Goal: Task Accomplishment & Management: Use online tool/utility

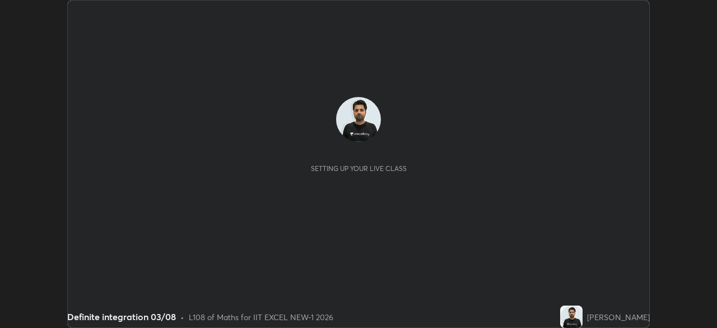
scroll to position [328, 716]
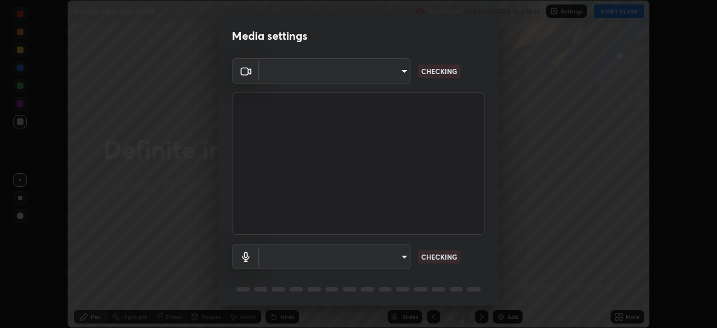
click at [369, 78] on body "Erase all Definite integration 03/08 Recording CLASS STARTS IN 1 MIN Settings S…" at bounding box center [358, 164] width 717 height 328
type input "4d63cd10dcc1379e9927399513255d12d620b7bbb39ca773e0f9116a90128a71"
type input "69b458bb6365b4cb8143660b0d50b39c56070ce8c7bb282217003b2a9c4a58b8"
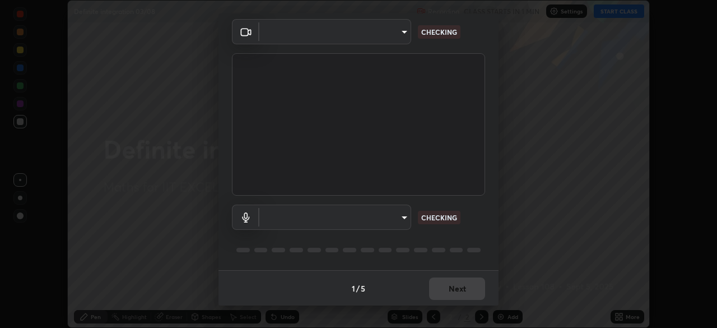
scroll to position [40, 0]
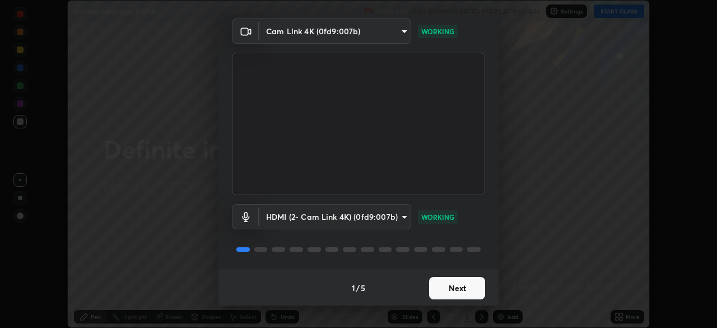
click at [453, 291] on button "Next" at bounding box center [457, 288] width 56 height 22
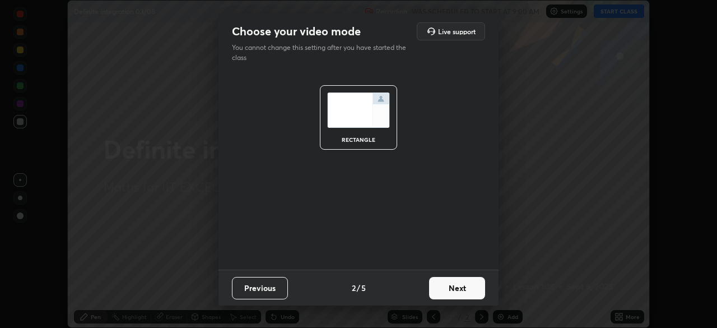
click at [463, 290] on button "Next" at bounding box center [457, 288] width 56 height 22
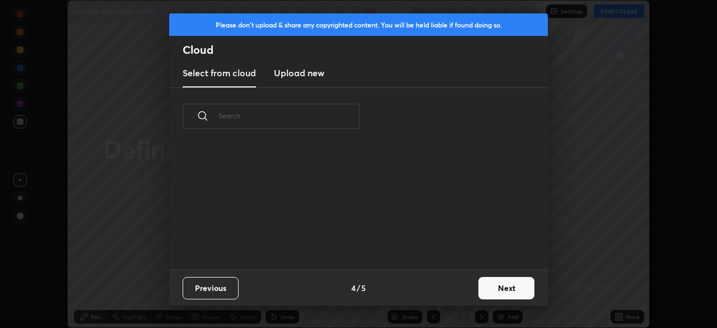
click at [480, 291] on button "Next" at bounding box center [506, 288] width 56 height 22
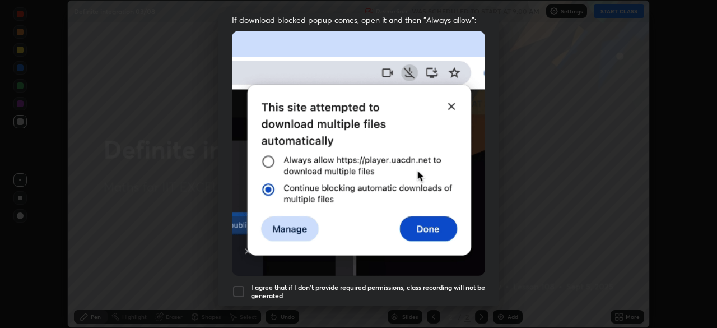
click at [242, 288] on div at bounding box center [238, 290] width 13 height 13
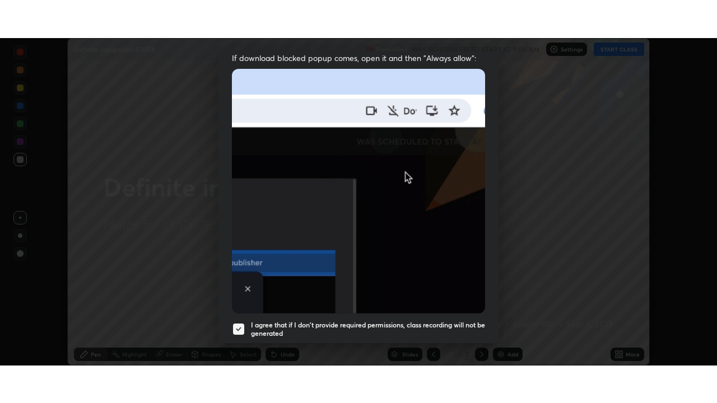
scroll to position [268, 0]
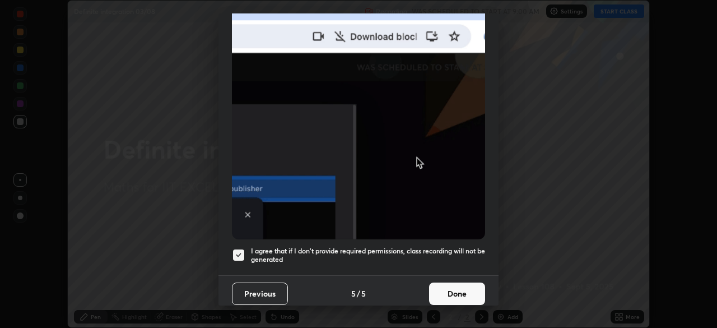
click at [445, 282] on button "Done" at bounding box center [457, 293] width 56 height 22
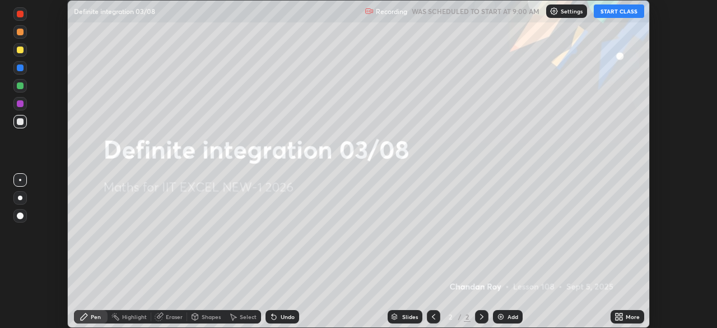
click at [617, 316] on icon at bounding box center [618, 316] width 9 height 9
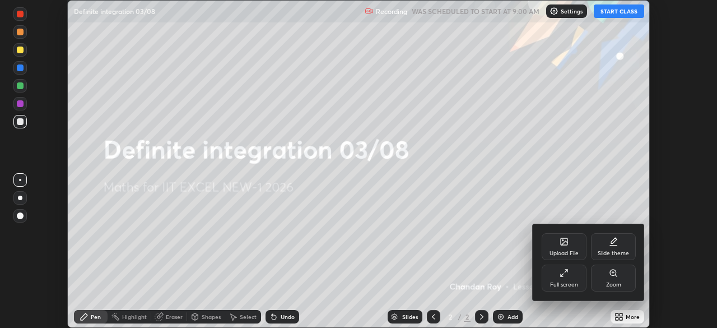
click at [564, 286] on div "Full screen" at bounding box center [564, 285] width 28 height 6
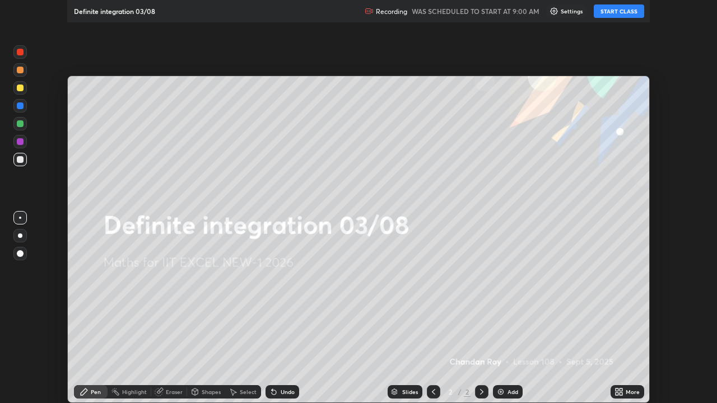
scroll to position [403, 717]
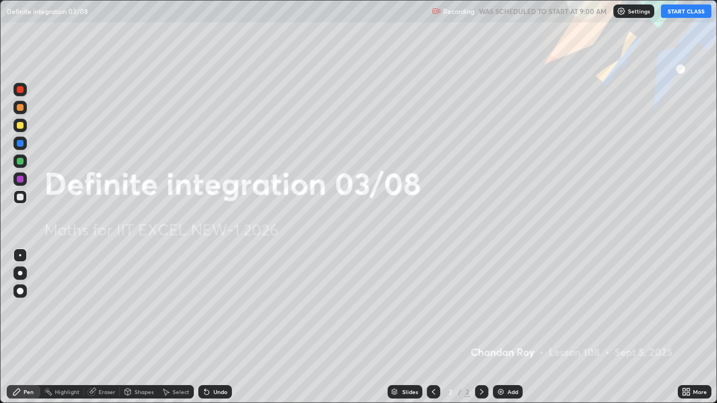
click at [622, 16] on div "Settings" at bounding box center [633, 10] width 41 height 13
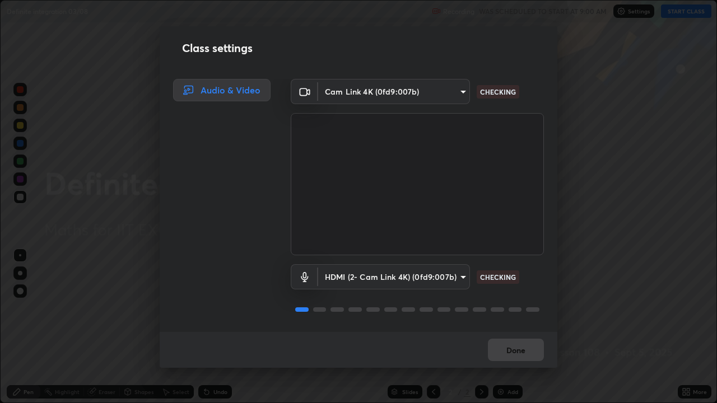
scroll to position [1, 0]
click at [512, 327] on button "Done" at bounding box center [516, 350] width 56 height 22
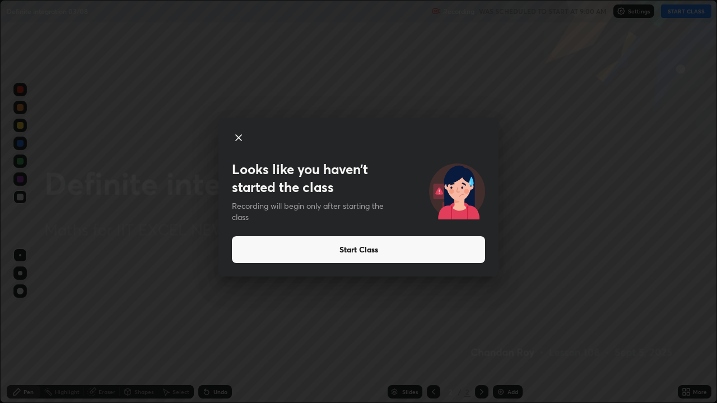
click at [397, 250] on button "Start Class" at bounding box center [358, 249] width 253 height 27
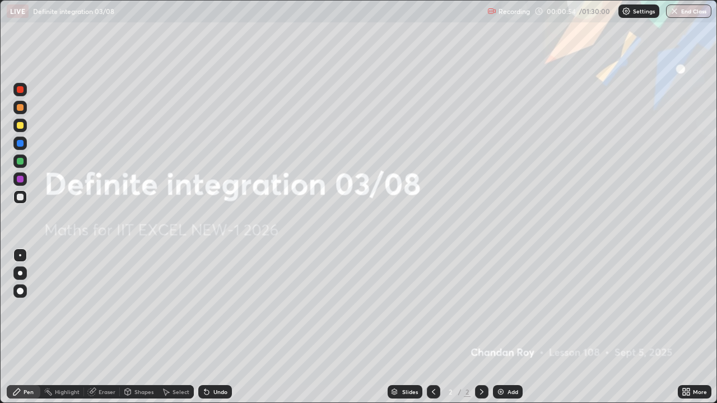
click at [689, 327] on icon at bounding box center [688, 390] width 3 height 3
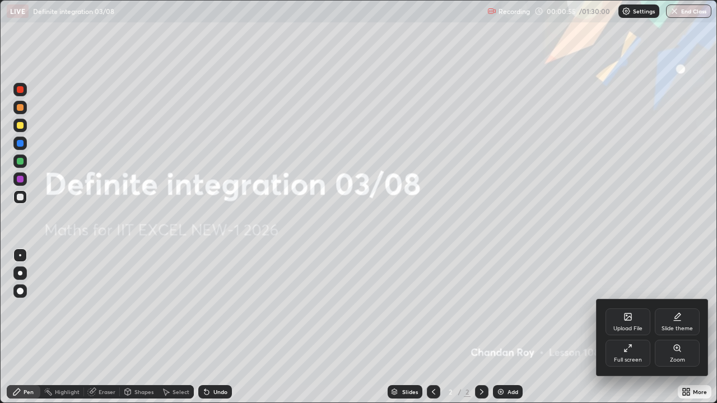
click at [624, 320] on icon at bounding box center [627, 317] width 7 height 7
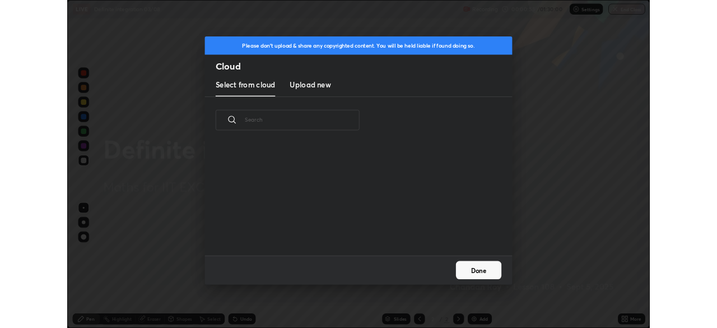
scroll to position [138, 360]
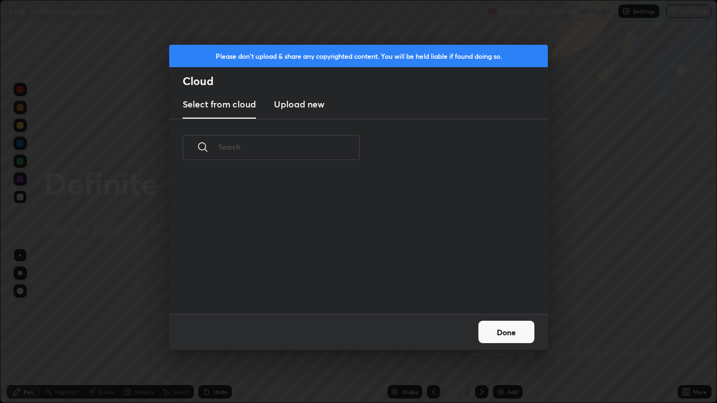
click at [318, 105] on h3 "Upload new" at bounding box center [299, 103] width 50 height 13
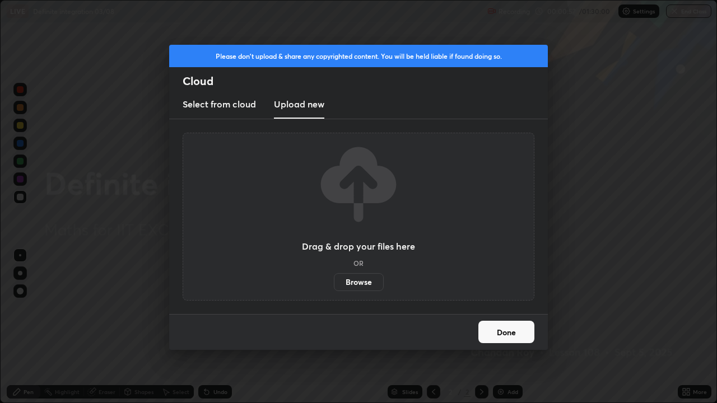
click at [360, 283] on label "Browse" at bounding box center [359, 282] width 50 height 18
click at [334, 283] on input "Browse" at bounding box center [334, 282] width 0 height 18
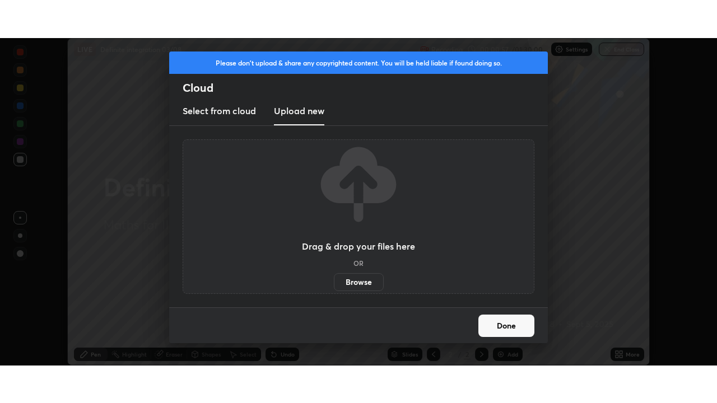
scroll to position [55676, 55287]
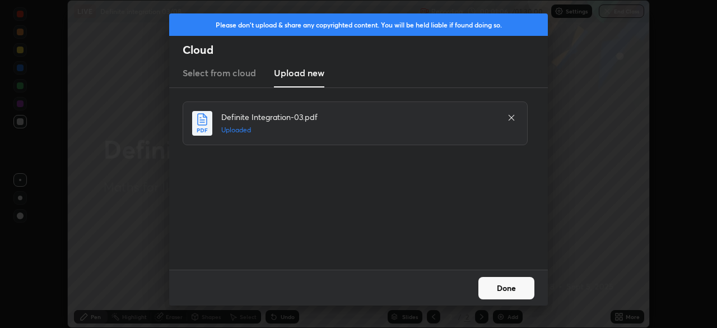
click at [502, 280] on button "Done" at bounding box center [506, 288] width 56 height 22
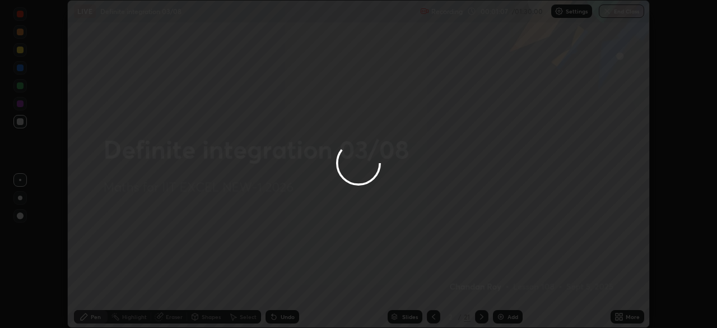
click at [619, 317] on div at bounding box center [358, 164] width 717 height 328
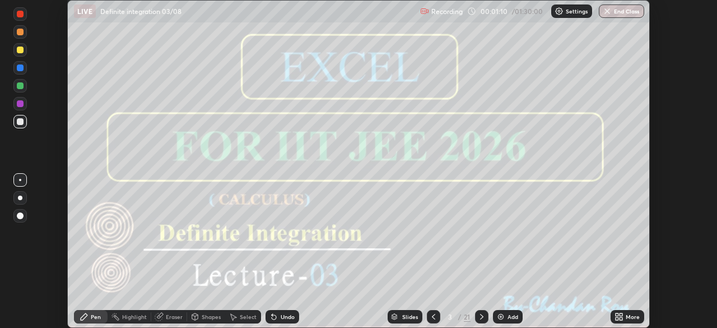
click at [625, 315] on div "More" at bounding box center [627, 316] width 34 height 13
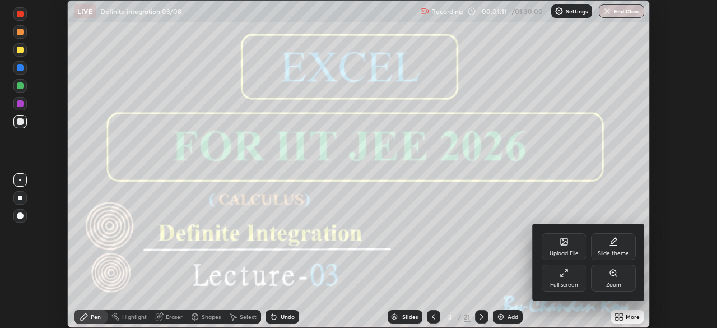
click at [566, 279] on div "Full screen" at bounding box center [564, 277] width 45 height 27
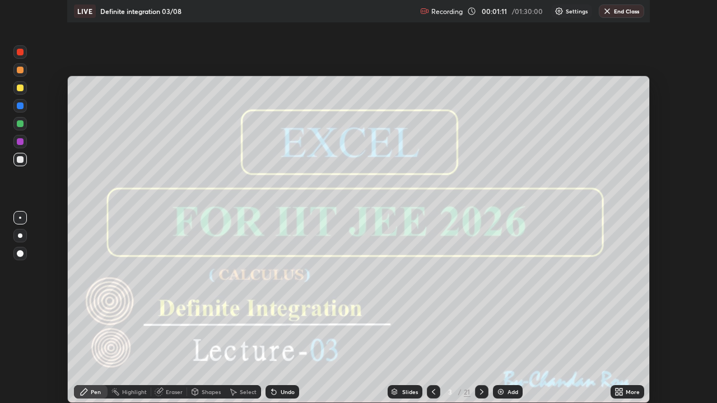
scroll to position [403, 717]
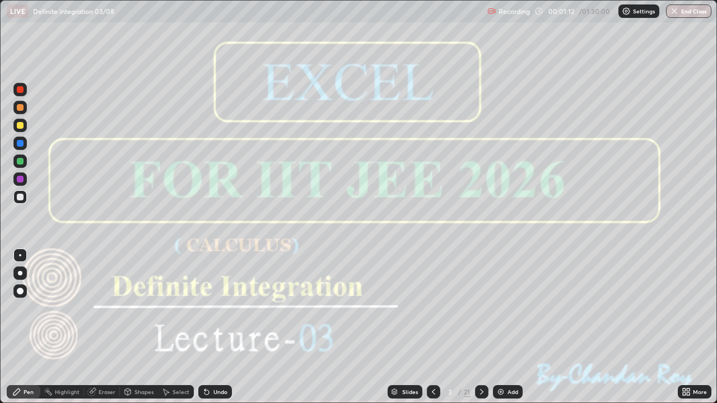
click at [481, 327] on icon at bounding box center [481, 392] width 9 height 9
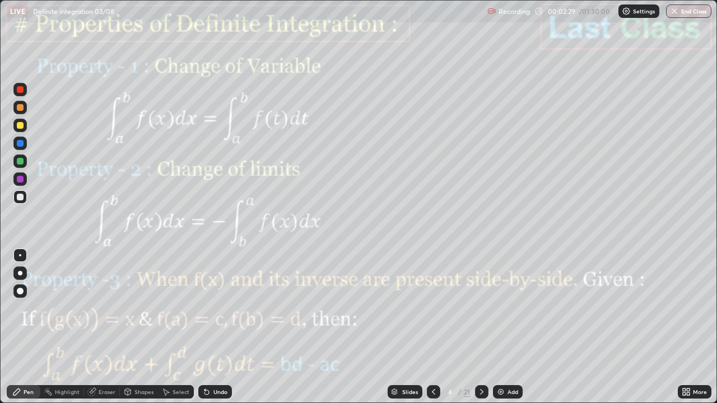
click at [147, 327] on div "Shapes" at bounding box center [143, 392] width 19 height 6
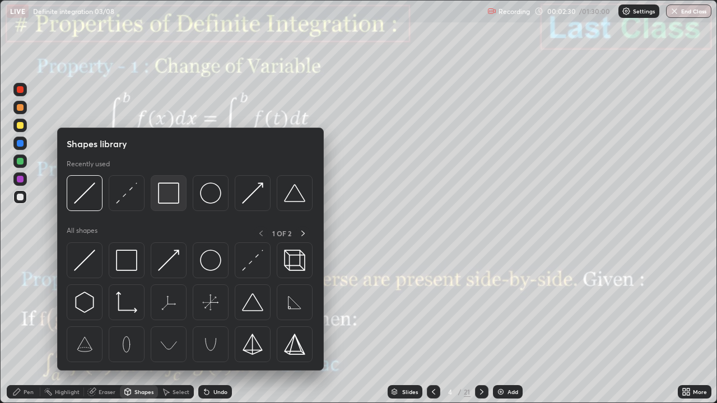
click at [165, 195] on img at bounding box center [168, 193] width 21 height 21
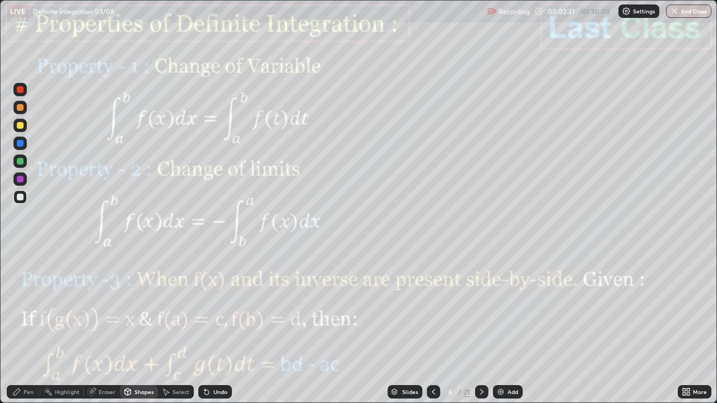
click at [20, 185] on div at bounding box center [19, 178] width 13 height 13
click at [482, 327] on icon at bounding box center [481, 392] width 9 height 9
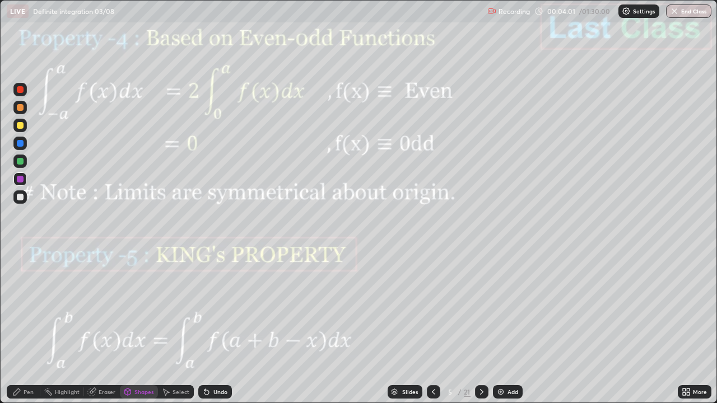
click at [482, 327] on icon at bounding box center [481, 392] width 9 height 9
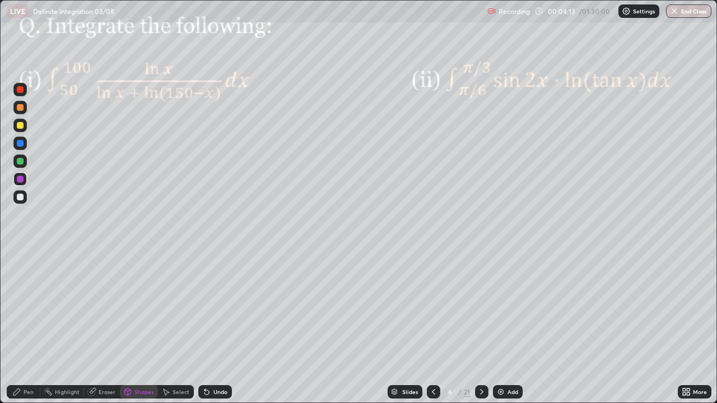
click at [20, 181] on div at bounding box center [20, 179] width 7 height 7
click at [215, 327] on div "Undo" at bounding box center [220, 392] width 14 height 6
click at [29, 327] on div "Pen" at bounding box center [29, 392] width 10 height 6
click at [22, 181] on div at bounding box center [20, 179] width 7 height 7
click at [20, 162] on div at bounding box center [20, 161] width 7 height 7
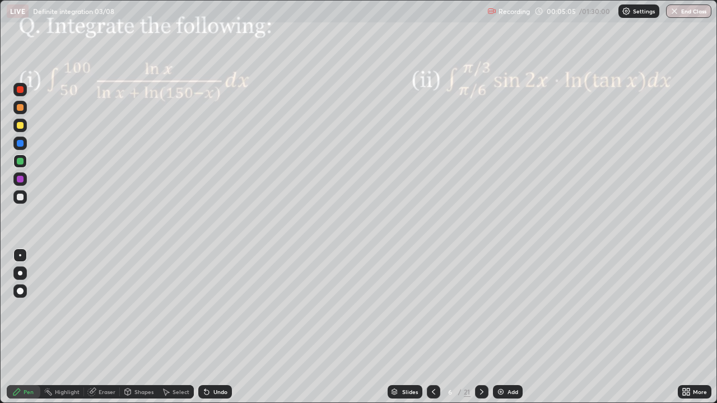
click at [20, 178] on div at bounding box center [20, 179] width 7 height 7
click at [176, 327] on div "Select" at bounding box center [180, 392] width 17 height 6
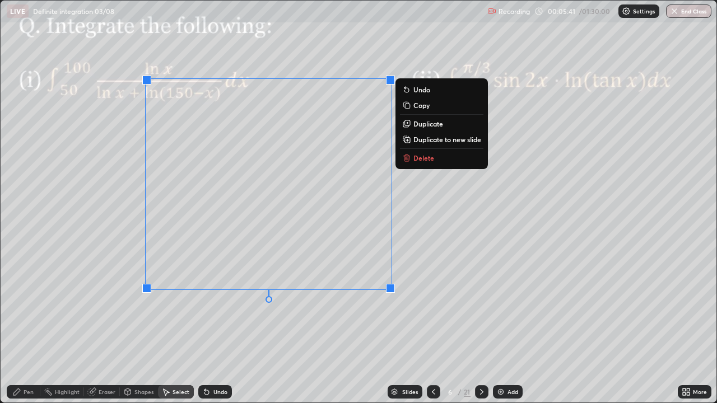
click at [228, 327] on div "0 ° Undo Copy Duplicate Duplicate to new slide Delete" at bounding box center [359, 202] width 716 height 402
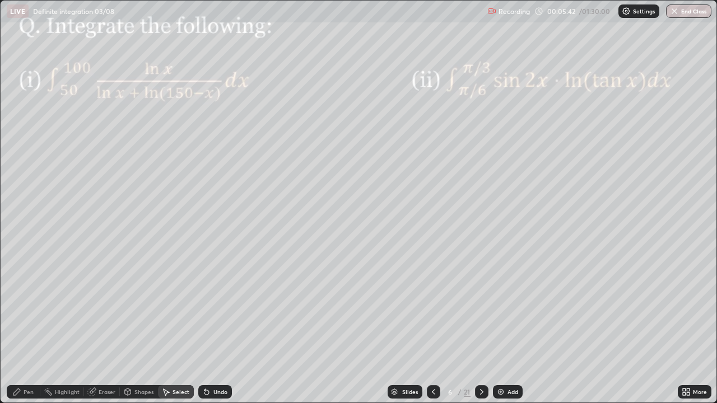
click at [24, 327] on div "Pen" at bounding box center [29, 392] width 10 height 6
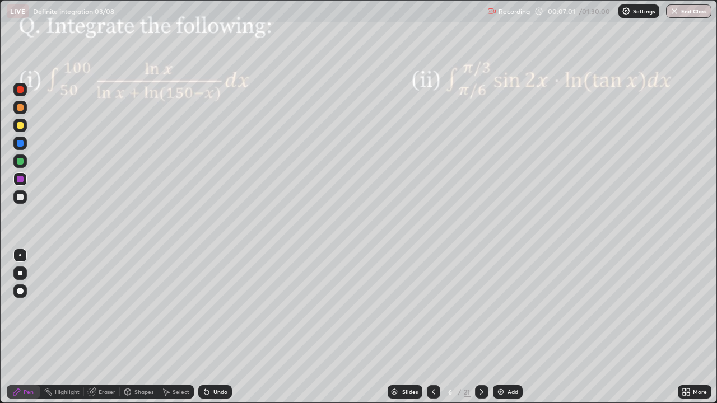
click at [226, 327] on div "Undo" at bounding box center [215, 391] width 34 height 13
click at [25, 146] on div at bounding box center [19, 143] width 13 height 13
click at [481, 327] on icon at bounding box center [481, 392] width 9 height 9
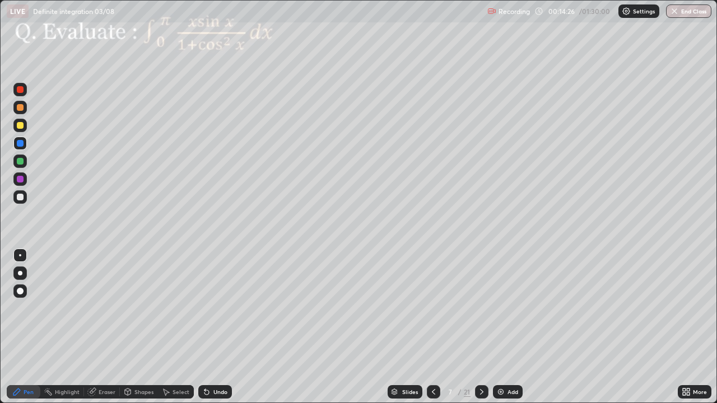
click at [22, 164] on div at bounding box center [20, 161] width 7 height 7
click at [218, 327] on div "Undo" at bounding box center [220, 392] width 14 height 6
click at [217, 327] on div "Undo" at bounding box center [220, 392] width 14 height 6
click at [24, 148] on div at bounding box center [19, 143] width 13 height 13
click at [23, 164] on div at bounding box center [19, 161] width 13 height 13
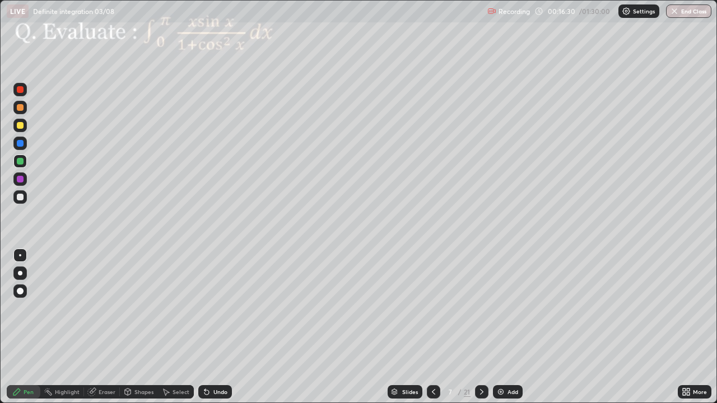
click at [20, 143] on div at bounding box center [20, 143] width 7 height 7
click at [217, 327] on div "Undo" at bounding box center [220, 392] width 14 height 6
click at [486, 327] on div at bounding box center [481, 391] width 13 height 13
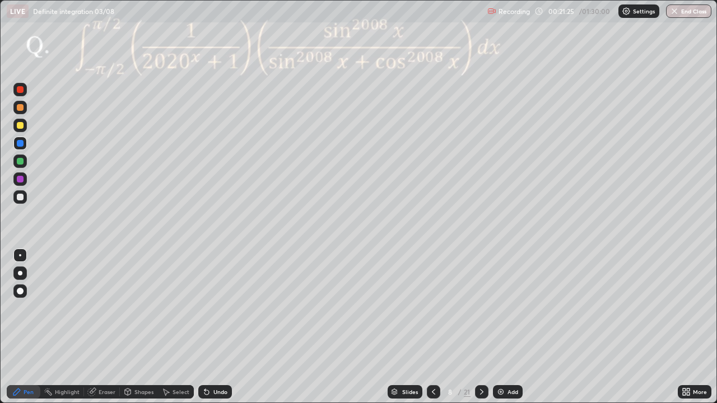
click at [15, 182] on div at bounding box center [19, 178] width 13 height 13
click at [479, 327] on icon at bounding box center [481, 392] width 9 height 9
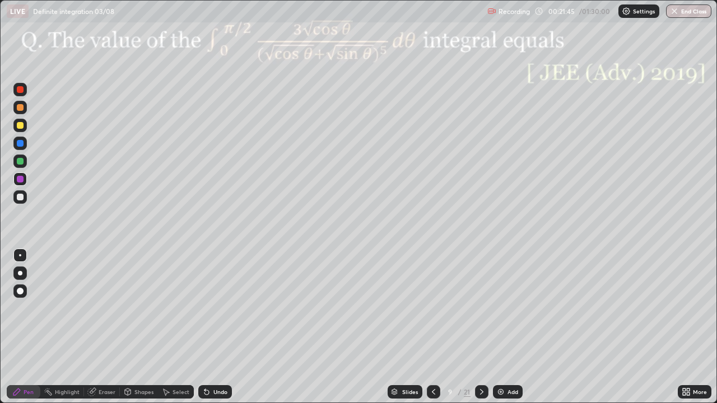
click at [480, 327] on icon at bounding box center [481, 392] width 3 height 6
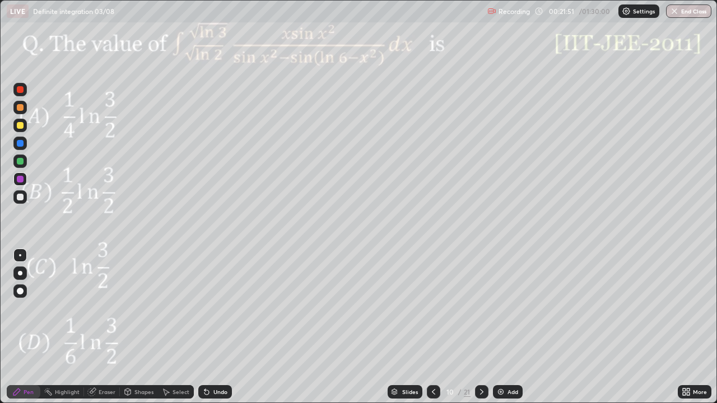
click at [481, 327] on icon at bounding box center [481, 392] width 9 height 9
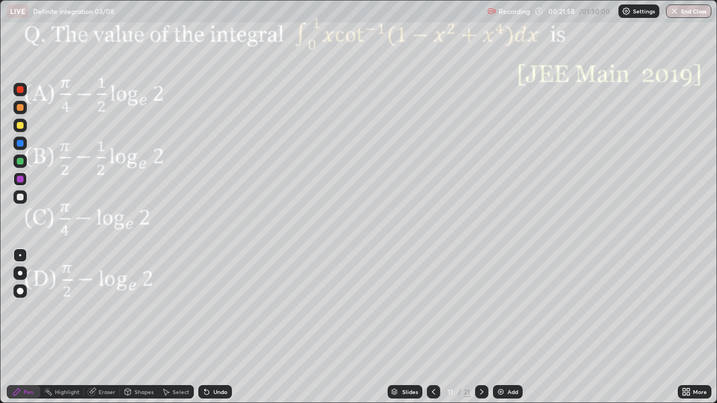
click at [481, 327] on icon at bounding box center [481, 392] width 9 height 9
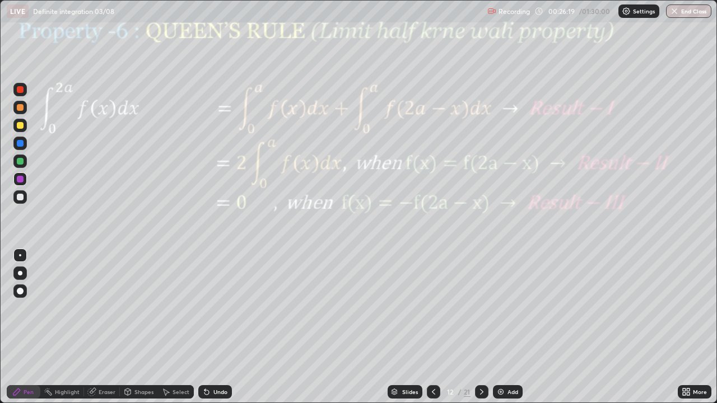
click at [142, 327] on div "Shapes" at bounding box center [143, 392] width 19 height 6
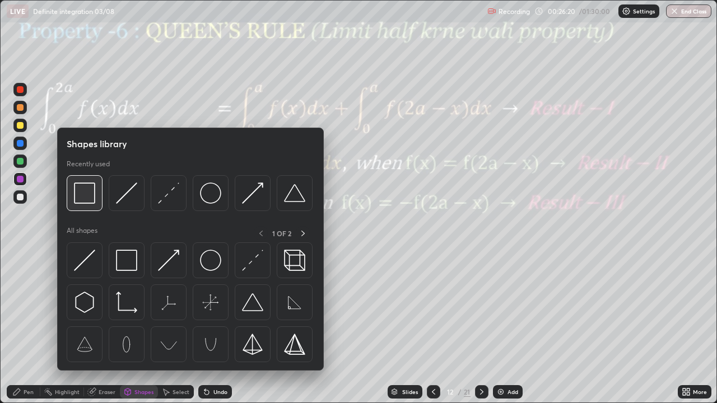
click at [89, 202] on img at bounding box center [84, 193] width 21 height 21
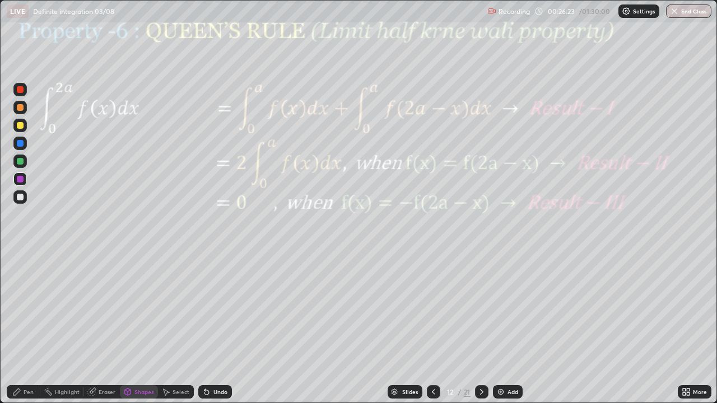
click at [21, 95] on div at bounding box center [19, 89] width 13 height 13
click at [21, 327] on div "Pen" at bounding box center [24, 391] width 34 height 13
click at [21, 185] on div at bounding box center [19, 178] width 13 height 13
click at [18, 164] on div at bounding box center [20, 161] width 7 height 7
click at [21, 160] on div at bounding box center [20, 161] width 7 height 7
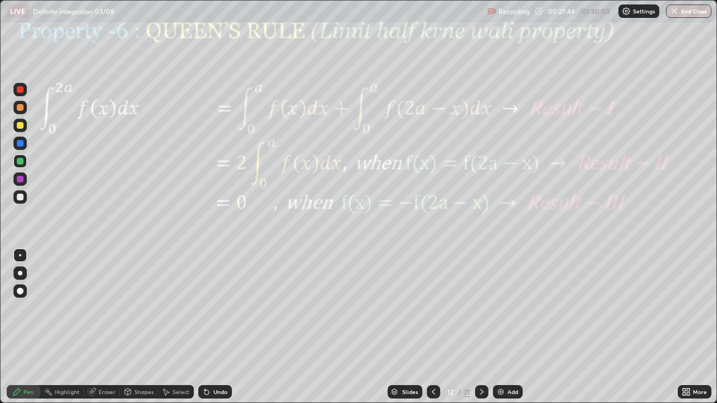
click at [217, 327] on div "Undo" at bounding box center [220, 392] width 14 height 6
click at [216, 327] on div "Undo" at bounding box center [220, 392] width 14 height 6
click at [481, 327] on icon at bounding box center [481, 392] width 9 height 9
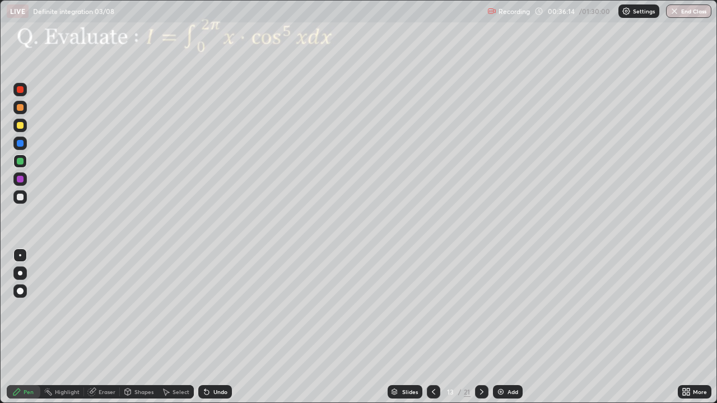
click at [218, 327] on div "Undo" at bounding box center [220, 392] width 14 height 6
click at [26, 182] on div at bounding box center [19, 178] width 13 height 13
click at [105, 327] on div "Eraser" at bounding box center [102, 391] width 36 height 13
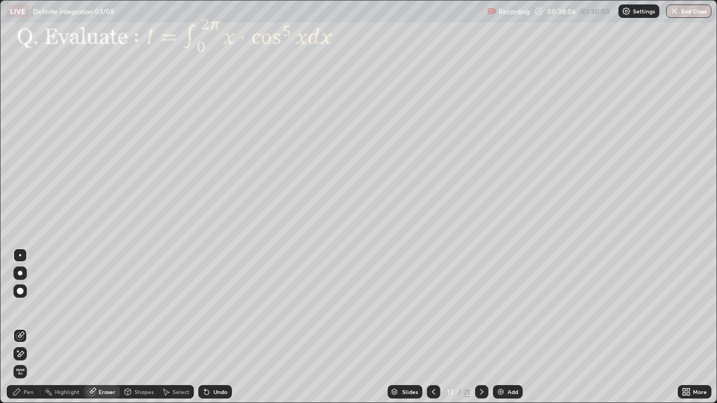
click at [24, 327] on div "Pen" at bounding box center [24, 391] width 34 height 13
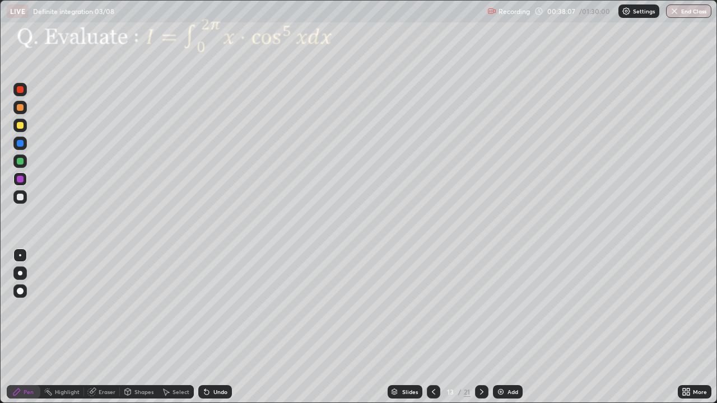
click at [16, 161] on div at bounding box center [19, 161] width 13 height 13
click at [99, 327] on div "Eraser" at bounding box center [107, 392] width 17 height 6
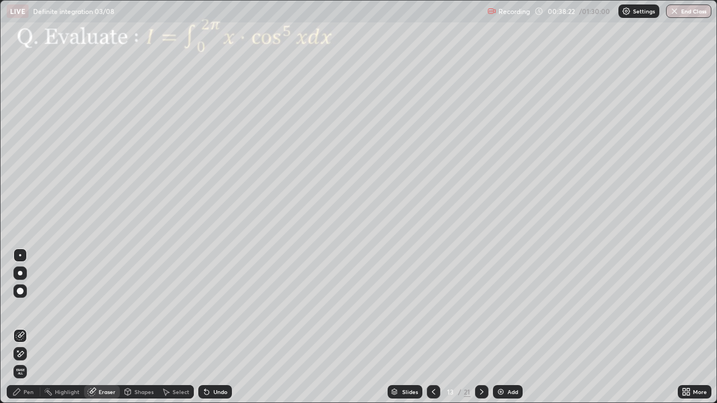
click at [23, 327] on div "Pen" at bounding box center [24, 391] width 34 height 13
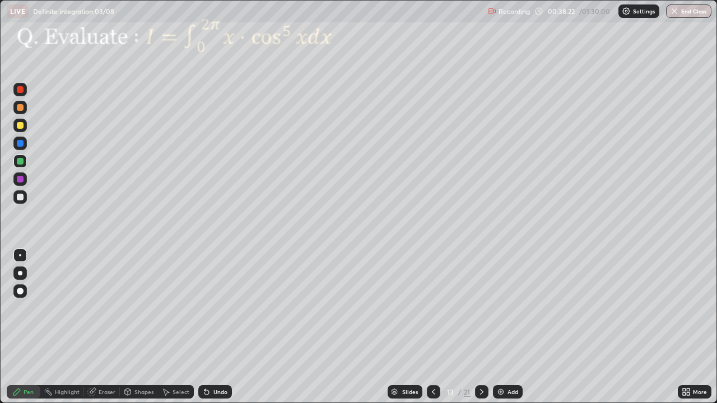
click at [21, 179] on div at bounding box center [20, 179] width 7 height 7
click at [21, 162] on div at bounding box center [20, 161] width 7 height 7
click at [17, 127] on div at bounding box center [20, 125] width 7 height 7
click at [17, 143] on div at bounding box center [20, 143] width 7 height 7
click at [218, 327] on div "Undo" at bounding box center [220, 392] width 14 height 6
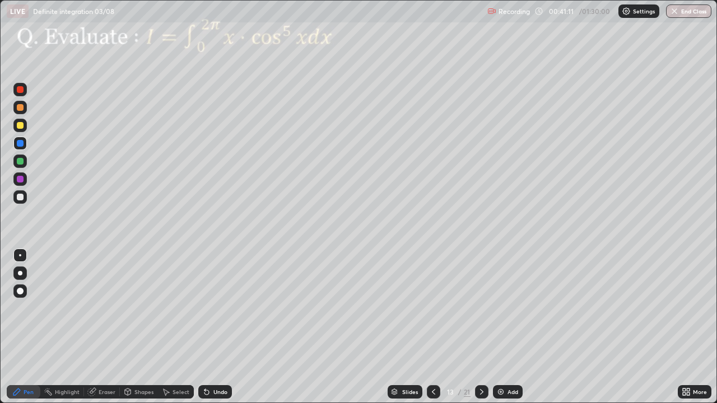
click at [217, 327] on div "Undo" at bounding box center [215, 391] width 34 height 13
click at [216, 327] on div "Undo" at bounding box center [215, 391] width 34 height 13
click at [221, 327] on div "Undo" at bounding box center [220, 392] width 14 height 6
click at [20, 159] on div at bounding box center [20, 161] width 7 height 7
click at [487, 327] on div at bounding box center [481, 391] width 13 height 13
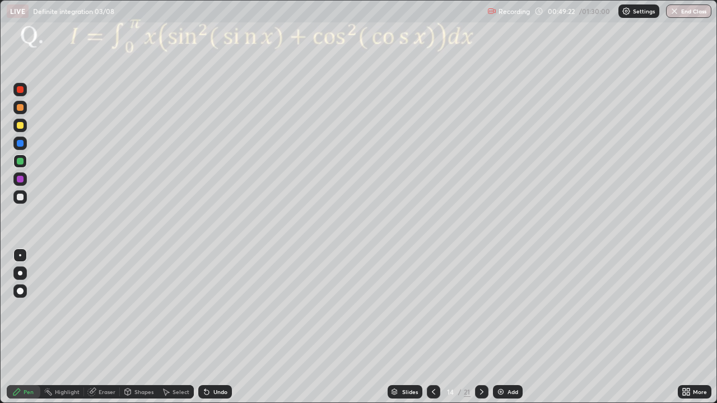
click at [21, 161] on div at bounding box center [20, 161] width 7 height 7
click at [19, 179] on div at bounding box center [20, 179] width 7 height 7
click at [16, 160] on div at bounding box center [19, 161] width 13 height 13
click at [18, 143] on div at bounding box center [20, 143] width 7 height 7
click at [20, 197] on div at bounding box center [20, 197] width 7 height 7
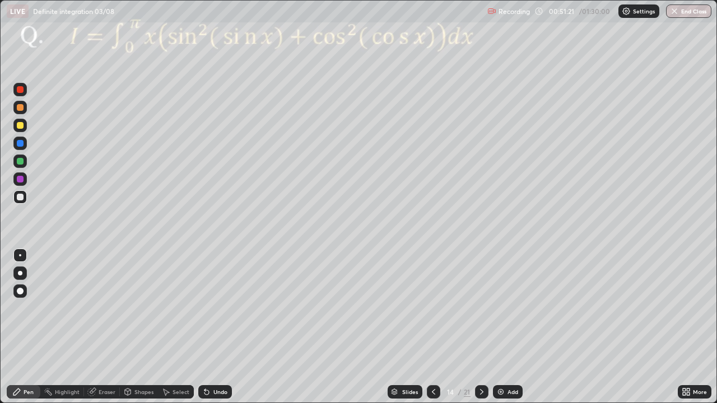
click at [503, 327] on div "Add" at bounding box center [508, 391] width 30 height 13
click at [24, 126] on div at bounding box center [19, 125] width 13 height 13
click at [20, 145] on div at bounding box center [20, 143] width 7 height 7
click at [18, 109] on div at bounding box center [20, 107] width 7 height 7
click at [21, 159] on div at bounding box center [20, 161] width 7 height 7
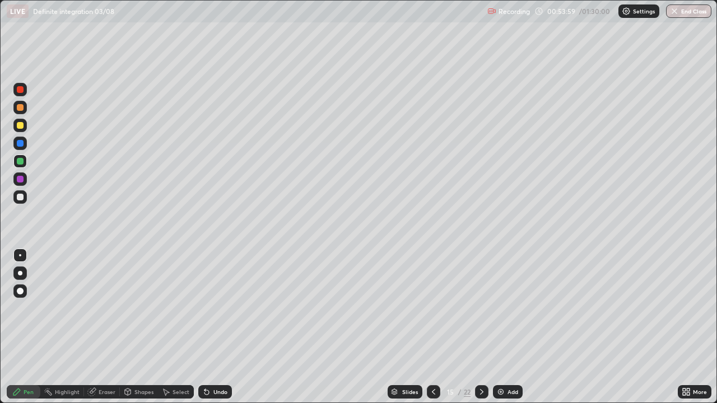
click at [17, 142] on div at bounding box center [20, 143] width 7 height 7
click at [17, 124] on div at bounding box center [20, 125] width 7 height 7
click at [437, 327] on div at bounding box center [433, 391] width 13 height 13
click at [481, 327] on icon at bounding box center [481, 392] width 9 height 9
click at [487, 327] on div at bounding box center [481, 391] width 13 height 13
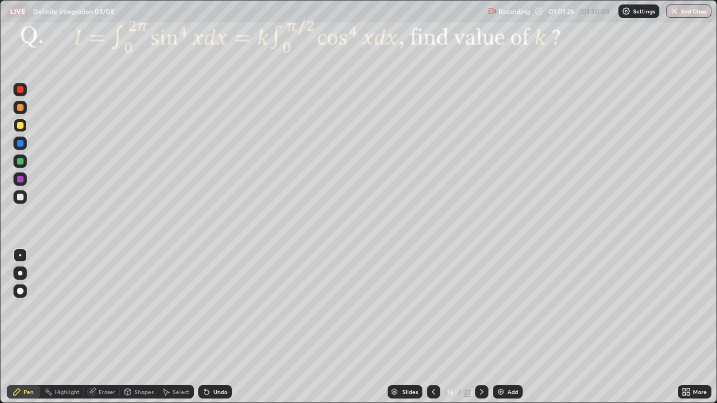
click at [21, 180] on div at bounding box center [20, 179] width 7 height 7
click at [20, 144] on div at bounding box center [20, 143] width 7 height 7
click at [20, 158] on div at bounding box center [20, 161] width 7 height 7
click at [21, 179] on div at bounding box center [20, 179] width 7 height 7
click at [19, 145] on div at bounding box center [20, 143] width 7 height 7
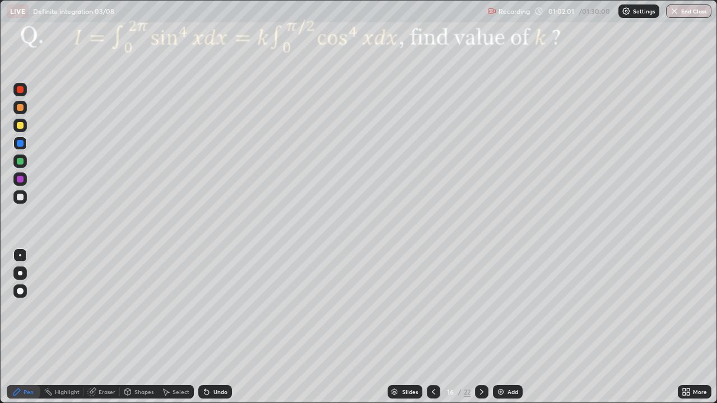
click at [18, 163] on div at bounding box center [20, 161] width 7 height 7
click at [17, 142] on div at bounding box center [20, 143] width 7 height 7
click at [20, 108] on div at bounding box center [20, 107] width 7 height 7
click at [22, 144] on div at bounding box center [20, 143] width 7 height 7
click at [21, 90] on div at bounding box center [20, 89] width 7 height 7
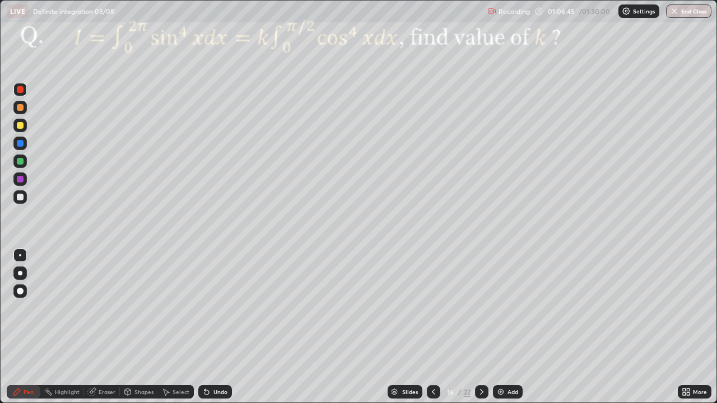
click at [487, 327] on div at bounding box center [481, 391] width 13 height 13
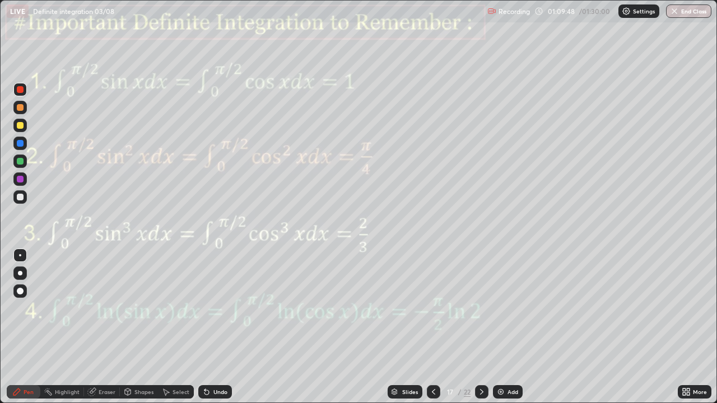
click at [141, 327] on div "Shapes" at bounding box center [139, 391] width 38 height 13
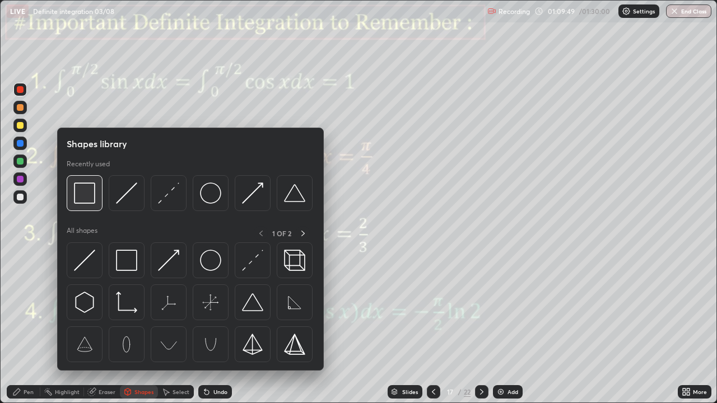
click at [91, 196] on img at bounding box center [84, 193] width 21 height 21
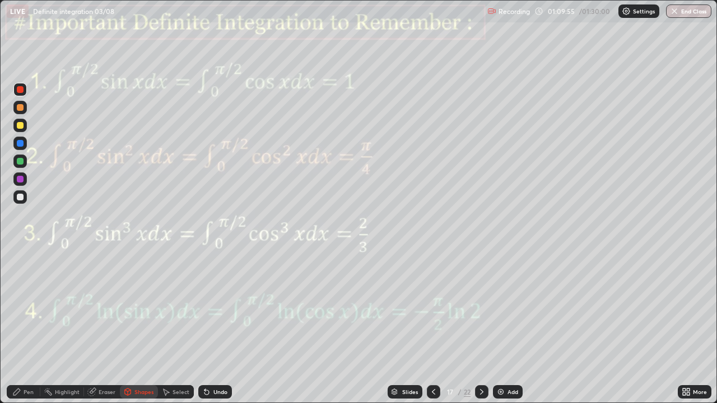
click at [30, 327] on div "Pen" at bounding box center [29, 392] width 10 height 6
click at [20, 181] on div at bounding box center [20, 179] width 7 height 7
click at [481, 327] on icon at bounding box center [481, 392] width 9 height 9
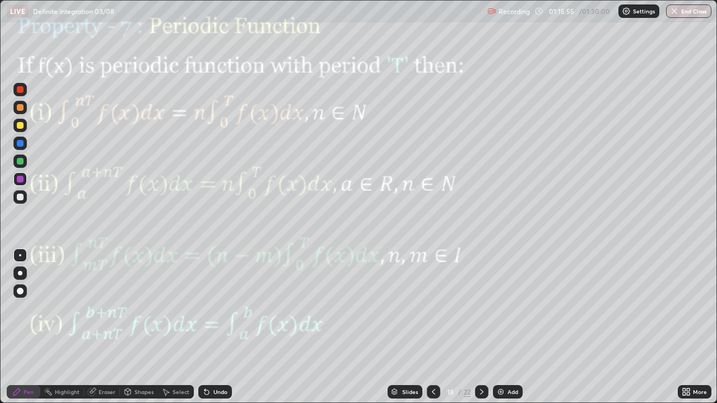
click at [137, 327] on div "Shapes" at bounding box center [143, 392] width 19 height 6
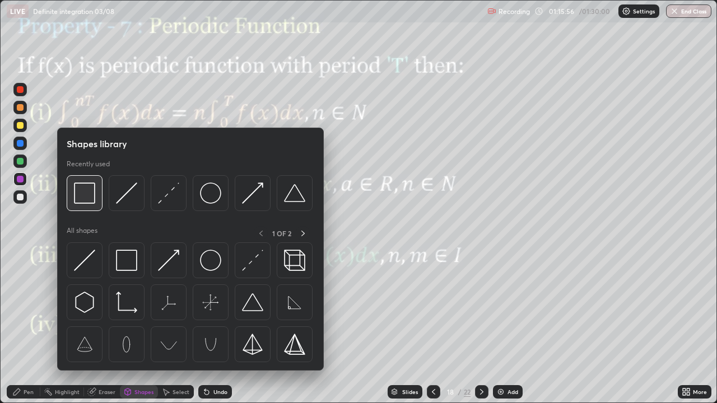
click at [82, 195] on img at bounding box center [84, 193] width 21 height 21
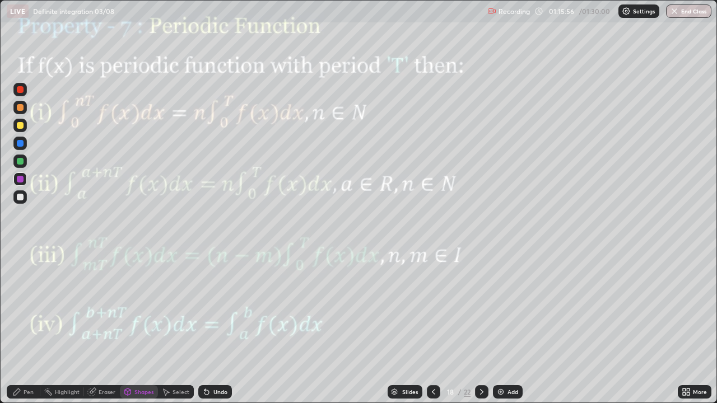
click at [22, 178] on div at bounding box center [20, 179] width 7 height 7
click at [142, 327] on div "Shapes" at bounding box center [143, 392] width 19 height 6
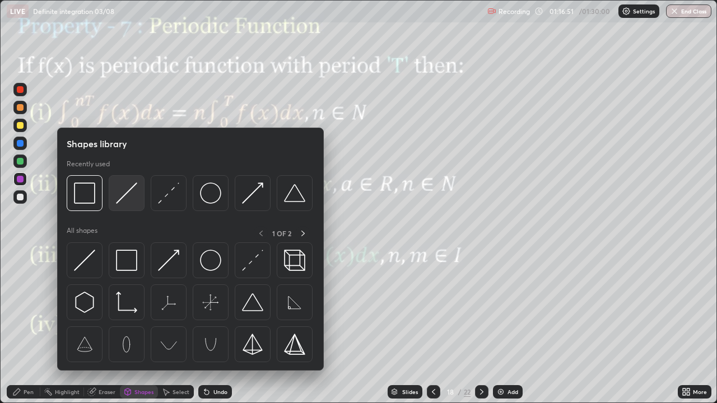
click at [127, 197] on img at bounding box center [126, 193] width 21 height 21
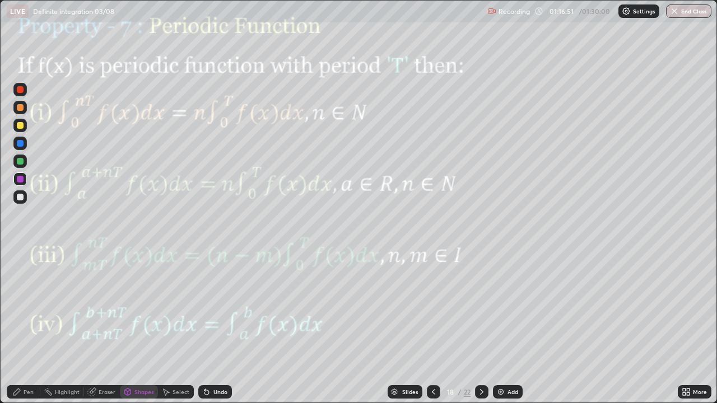
click at [25, 197] on div at bounding box center [19, 196] width 13 height 13
click at [32, 327] on div "Pen" at bounding box center [29, 392] width 10 height 6
click at [22, 162] on div at bounding box center [20, 161] width 7 height 7
click at [217, 327] on div "Undo" at bounding box center [220, 392] width 14 height 6
click at [222, 327] on div "Undo" at bounding box center [220, 392] width 14 height 6
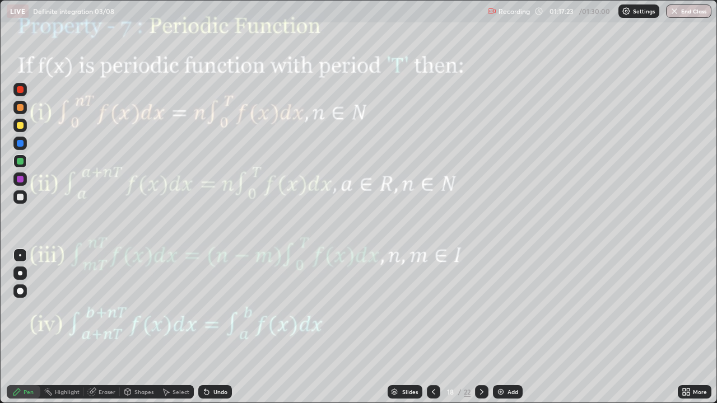
click at [223, 327] on div "Undo" at bounding box center [220, 392] width 14 height 6
click at [38, 327] on div "Pen" at bounding box center [24, 391] width 34 height 13
click at [21, 183] on div at bounding box center [19, 178] width 13 height 13
click at [21, 143] on div at bounding box center [20, 143] width 7 height 7
click at [66, 327] on div "Highlight" at bounding box center [67, 392] width 25 height 6
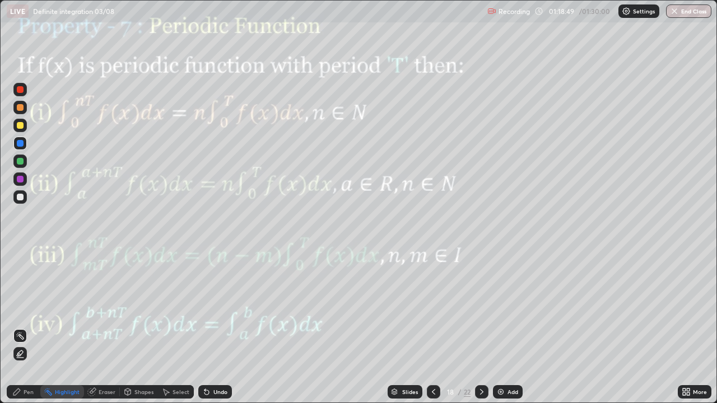
click at [26, 327] on div "Pen" at bounding box center [29, 392] width 10 height 6
click at [69, 327] on div "Highlight" at bounding box center [67, 392] width 25 height 6
click at [29, 327] on div "Pen" at bounding box center [29, 392] width 10 height 6
click at [23, 144] on div at bounding box center [20, 143] width 7 height 7
click at [74, 327] on div "Highlight" at bounding box center [67, 392] width 25 height 6
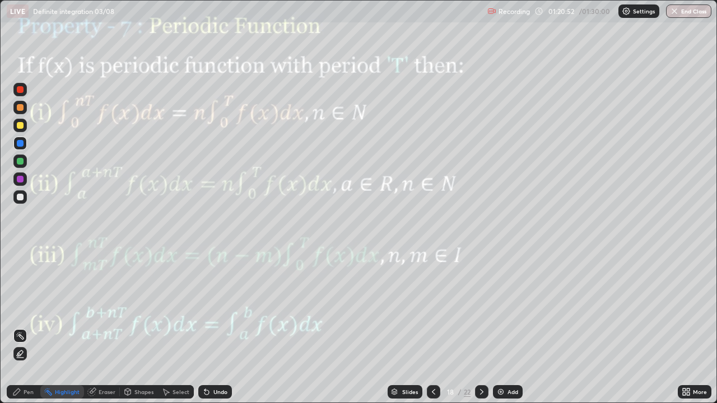
click at [31, 327] on div "Pen" at bounding box center [29, 392] width 10 height 6
click at [143, 327] on div "Shapes" at bounding box center [143, 392] width 19 height 6
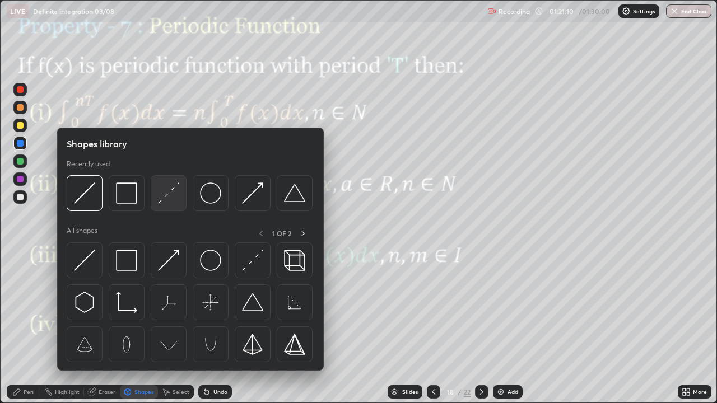
click at [171, 198] on img at bounding box center [168, 193] width 21 height 21
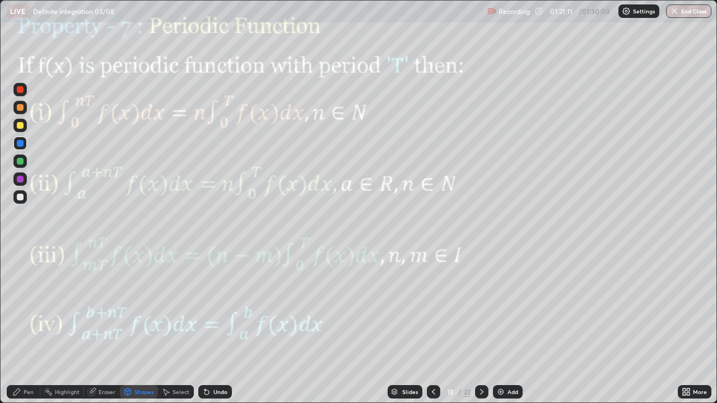
click at [19, 92] on div at bounding box center [20, 89] width 7 height 7
click at [32, 327] on div "Pen" at bounding box center [29, 392] width 10 height 6
click at [68, 327] on div "Highlight" at bounding box center [67, 392] width 25 height 6
click at [27, 327] on div "Pen" at bounding box center [24, 391] width 34 height 13
click at [26, 129] on div at bounding box center [19, 125] width 13 height 13
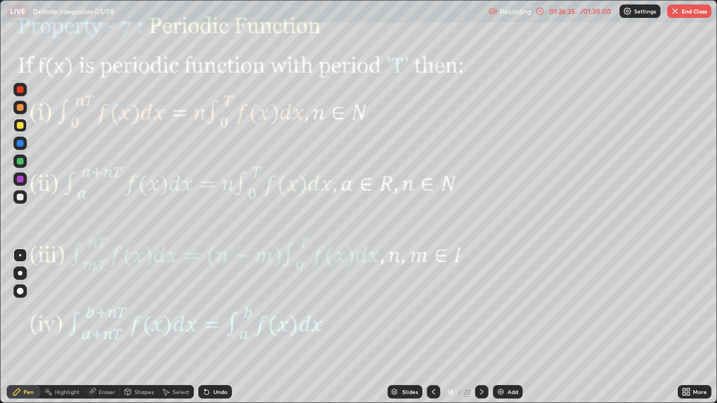
click at [481, 327] on icon at bounding box center [481, 392] width 9 height 9
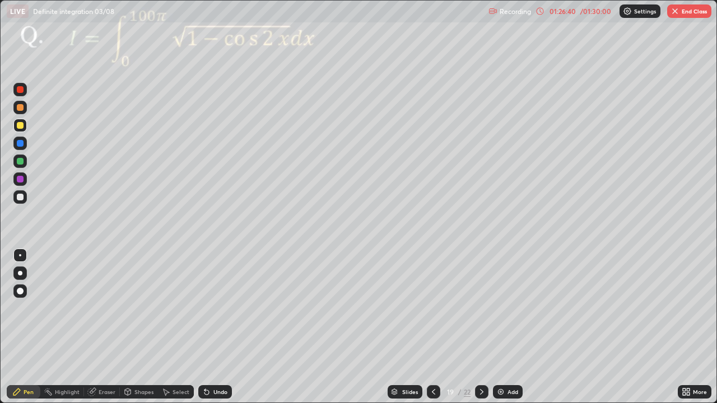
click at [487, 327] on div at bounding box center [481, 391] width 13 height 13
click at [486, 327] on div at bounding box center [481, 391] width 13 height 13
click at [484, 327] on icon at bounding box center [481, 392] width 9 height 9
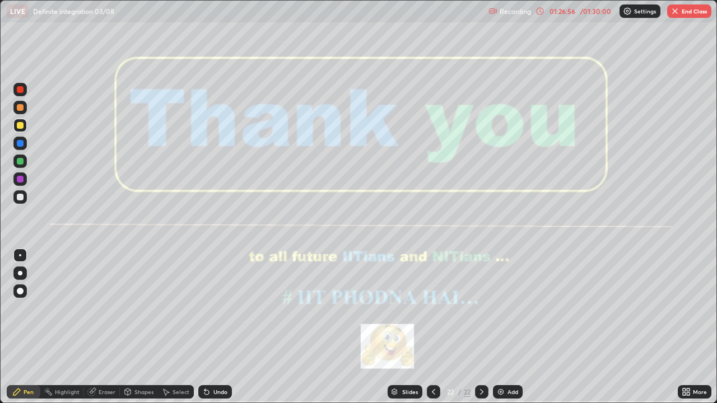
click at [684, 12] on button "End Class" at bounding box center [689, 10] width 44 height 13
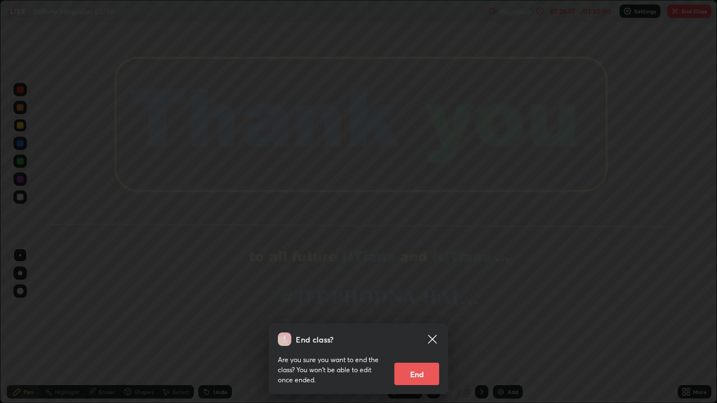
click at [416, 327] on button "End" at bounding box center [416, 374] width 45 height 22
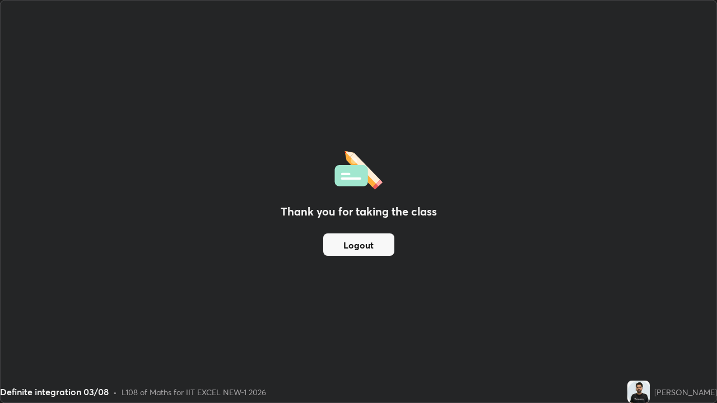
click at [374, 241] on button "Logout" at bounding box center [358, 245] width 71 height 22
